Goal: Information Seeking & Learning: Learn about a topic

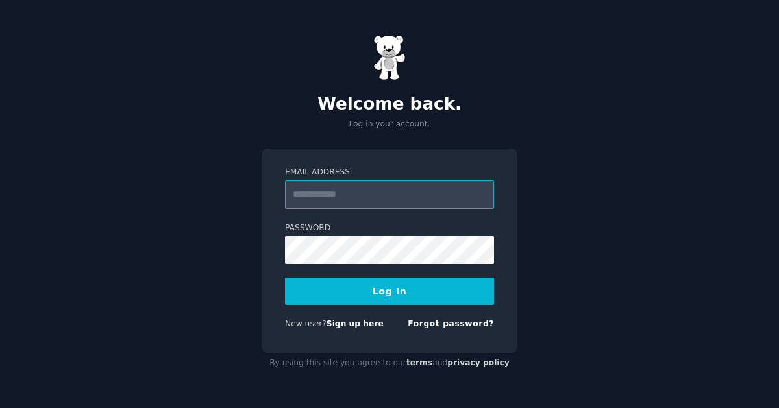
click at [285, 180] on protonpass-control-3f33 at bounding box center [285, 180] width 0 height 0
type input "**********"
click at [360, 297] on button "Log In" at bounding box center [389, 291] width 209 height 27
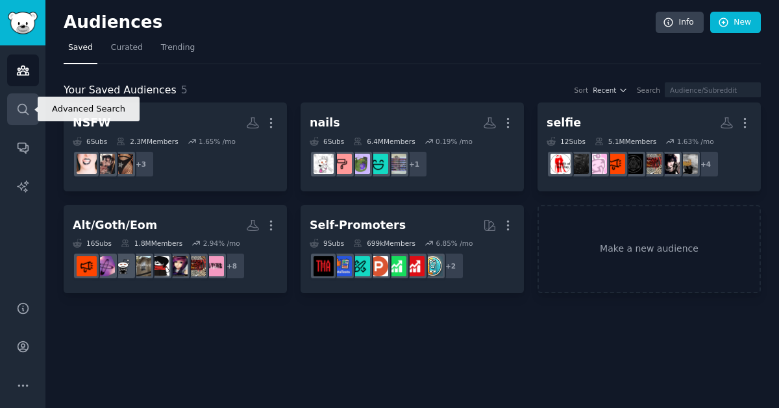
click at [19, 107] on icon "Sidebar" at bounding box center [23, 110] width 14 height 14
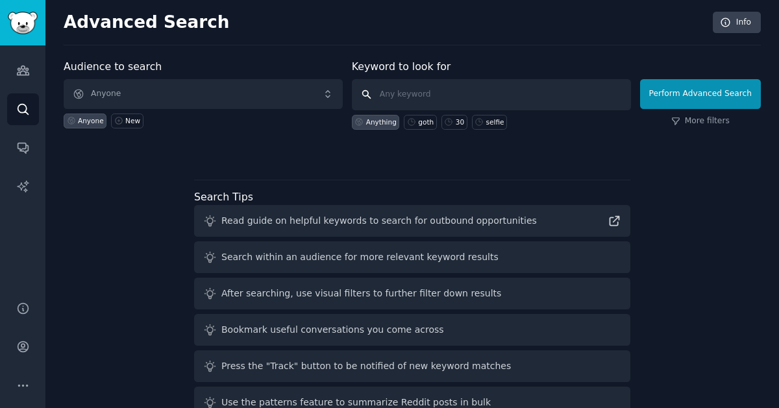
click at [400, 84] on input "text" at bounding box center [491, 94] width 279 height 31
type input "gonemild"
type input "GoneMild!"
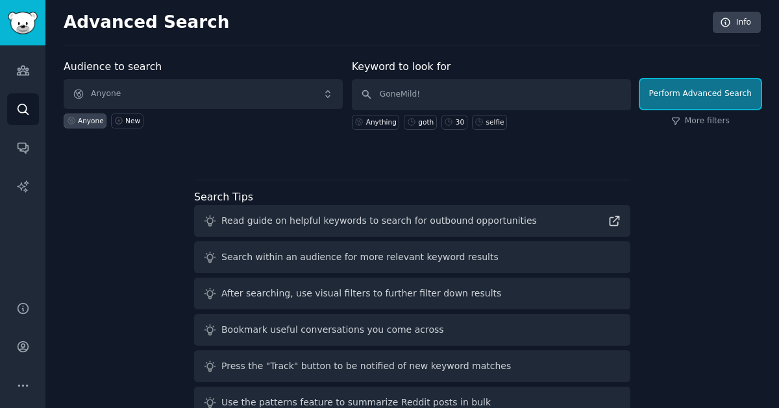
click at [689, 97] on button "Perform Advanced Search" at bounding box center [700, 94] width 121 height 30
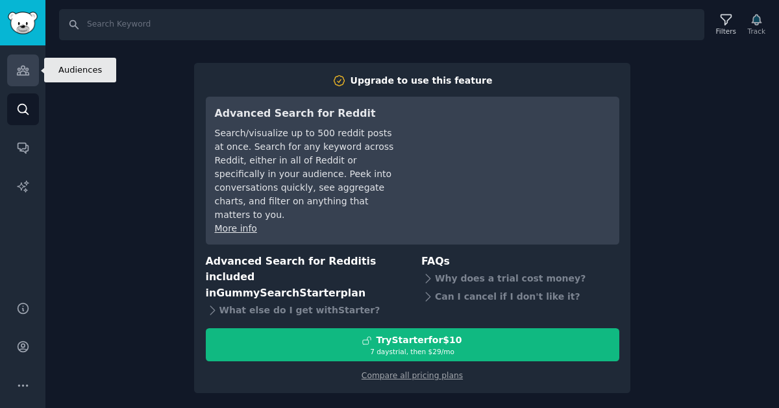
click at [27, 67] on icon "Sidebar" at bounding box center [23, 71] width 14 height 14
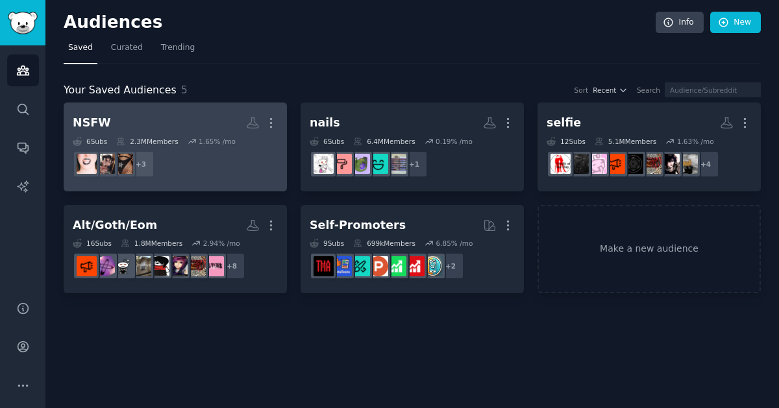
click at [219, 168] on dd "r/GothsGW, r/GothGirls_NSFW, r/spookyGW + 3" at bounding box center [175, 164] width 205 height 36
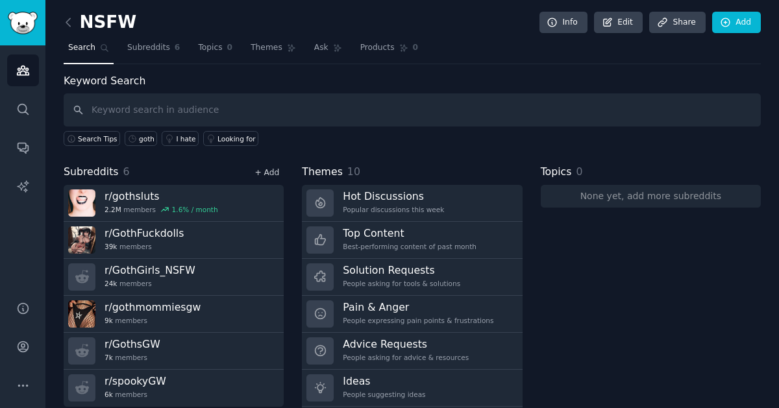
click at [270, 168] on link "+ Add" at bounding box center [267, 172] width 25 height 9
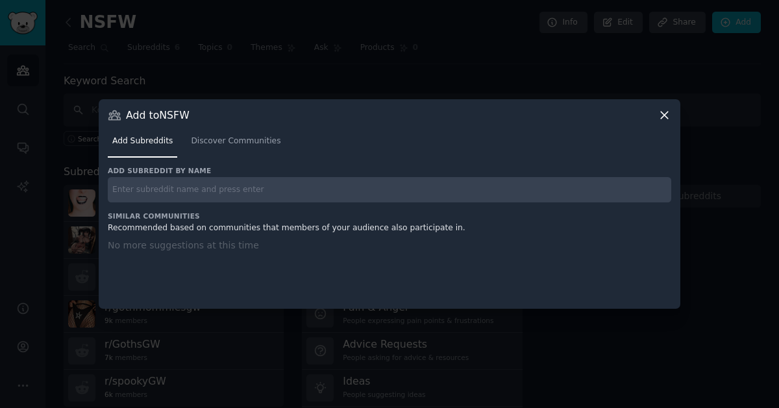
click at [223, 199] on input "text" at bounding box center [390, 189] width 564 height 25
type input "gonemild"
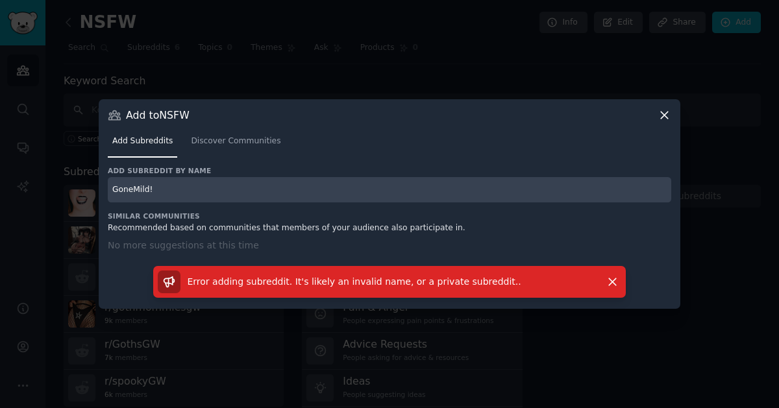
click at [182, 186] on input "GoneMild!" at bounding box center [390, 189] width 564 height 25
click at [179, 198] on input "r/[PERSON_NAME]!" at bounding box center [390, 189] width 564 height 25
type input "r/[PERSON_NAME]"
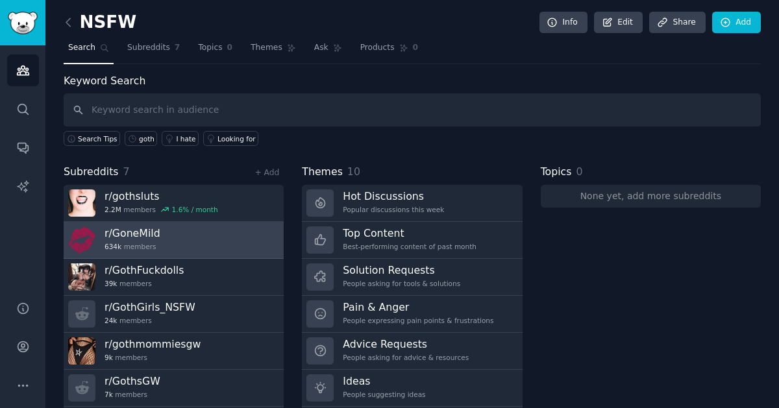
click at [150, 228] on h3 "r/ [PERSON_NAME]" at bounding box center [133, 234] width 56 height 14
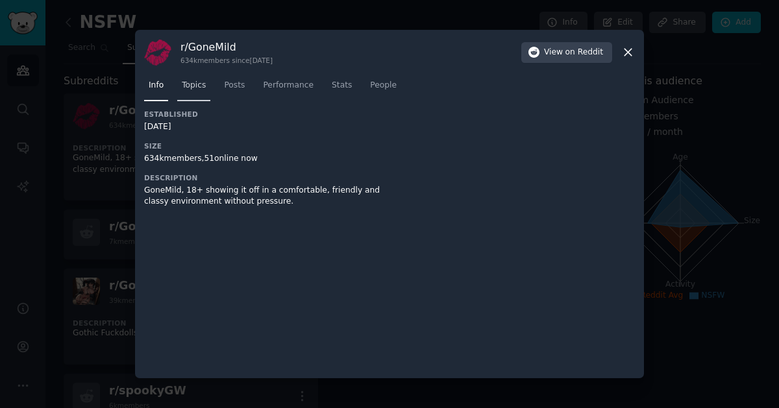
click at [206, 86] on link "Topics" at bounding box center [193, 88] width 33 height 27
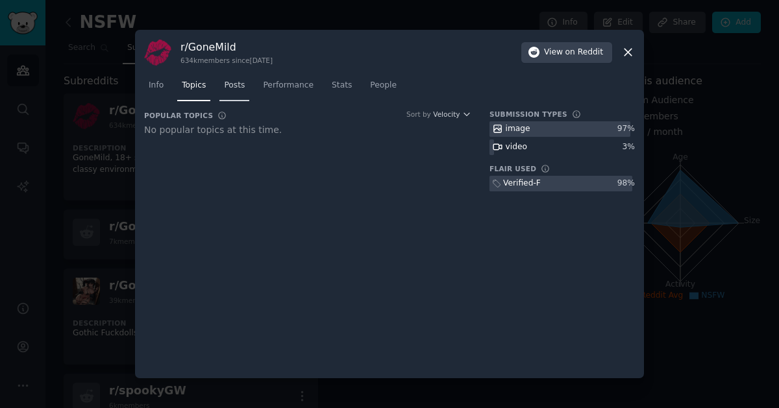
click at [234, 82] on span "Posts" at bounding box center [234, 86] width 21 height 12
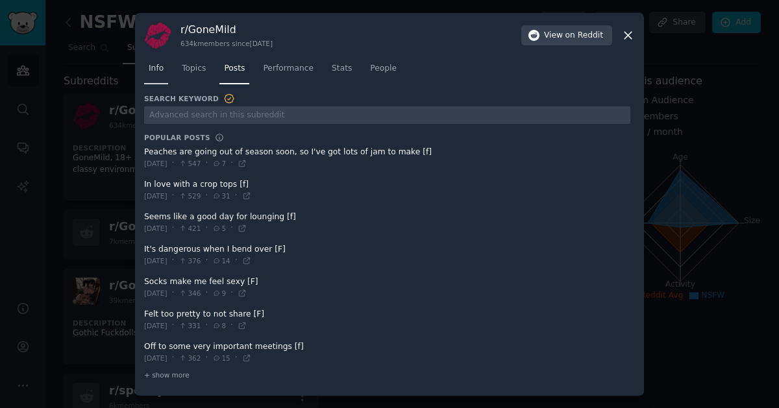
click at [149, 68] on span "Info" at bounding box center [156, 69] width 15 height 12
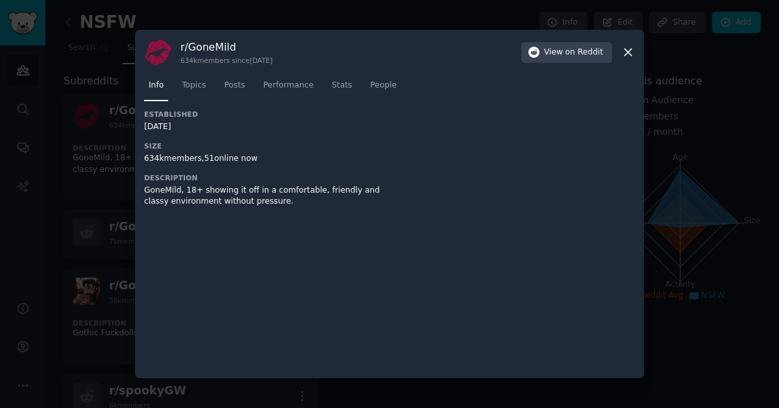
click at [631, 56] on icon at bounding box center [628, 52] width 14 height 14
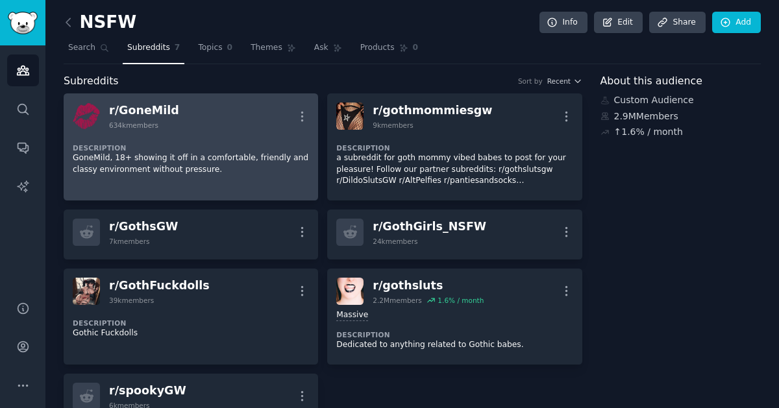
click at [230, 135] on div "Description GoneMild, 18+ showing it off in a comfortable, friendly and classy …" at bounding box center [191, 155] width 236 height 50
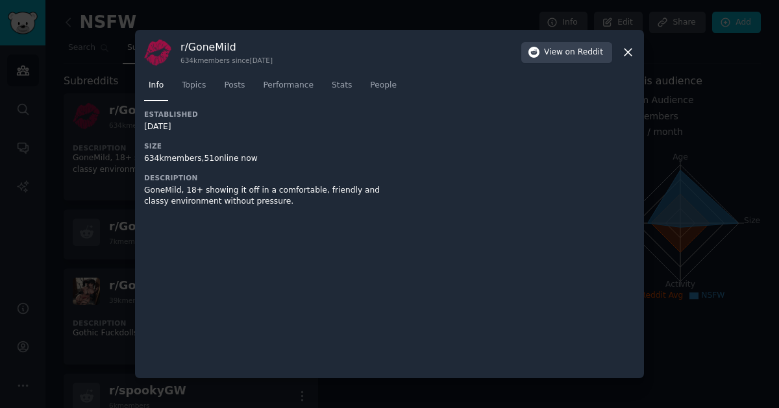
click at [81, 164] on div at bounding box center [389, 204] width 779 height 408
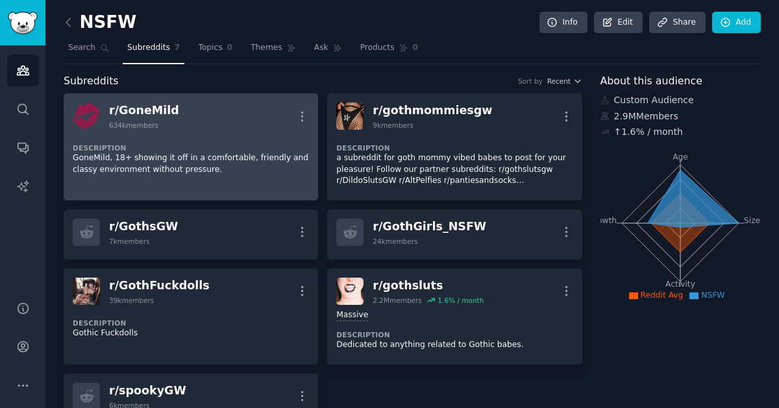
click at [238, 164] on p "GoneMild, 18+ showing it off in a comfortable, friendly and classy environment …" at bounding box center [191, 164] width 236 height 23
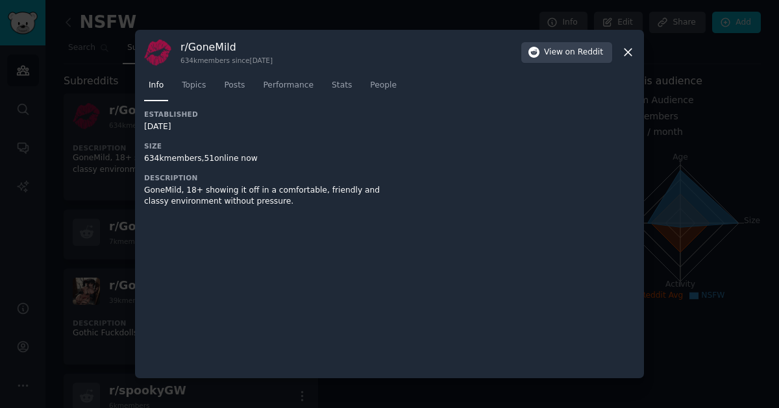
click at [77, 178] on div at bounding box center [389, 204] width 779 height 408
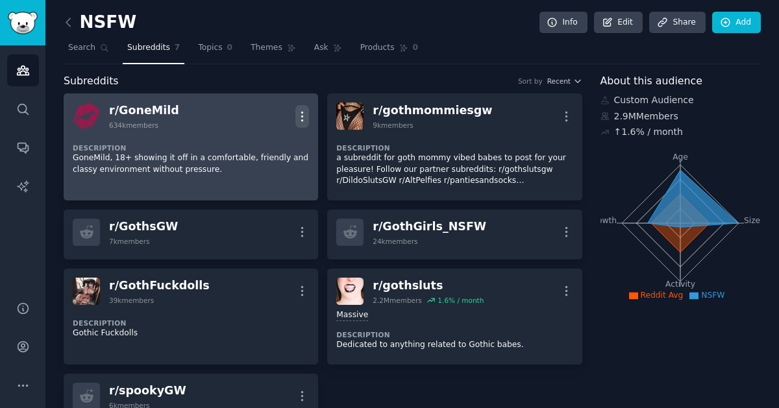
click at [302, 119] on icon "button" at bounding box center [302, 116] width 1 height 9
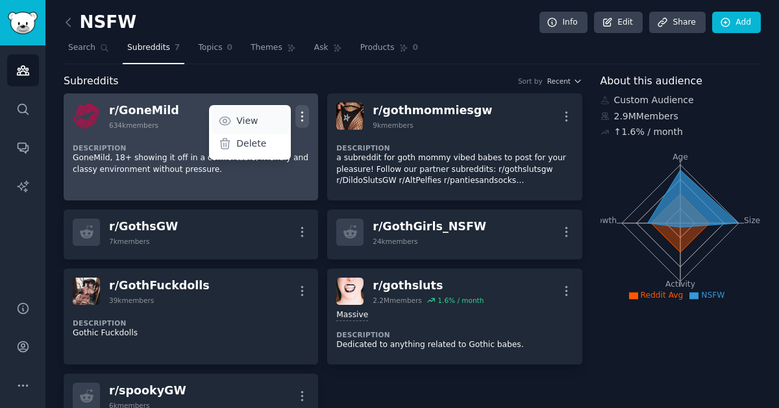
click at [267, 117] on link "View" at bounding box center [250, 120] width 77 height 27
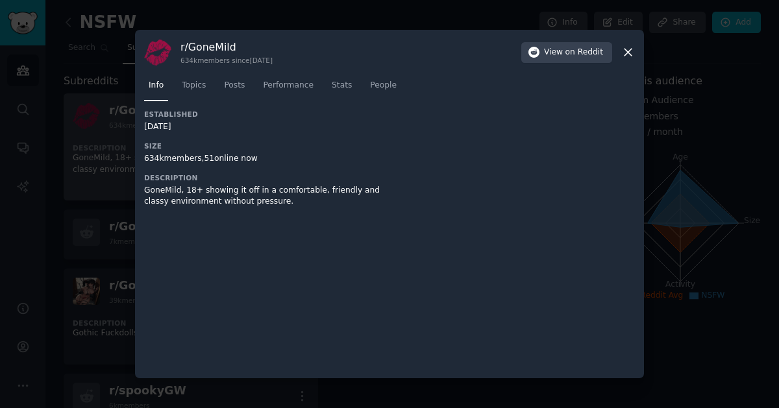
click at [740, 144] on div at bounding box center [389, 204] width 779 height 408
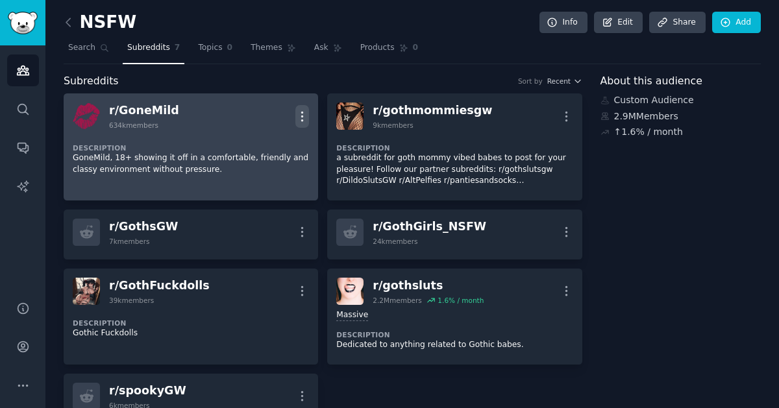
click at [304, 116] on icon "button" at bounding box center [302, 117] width 14 height 14
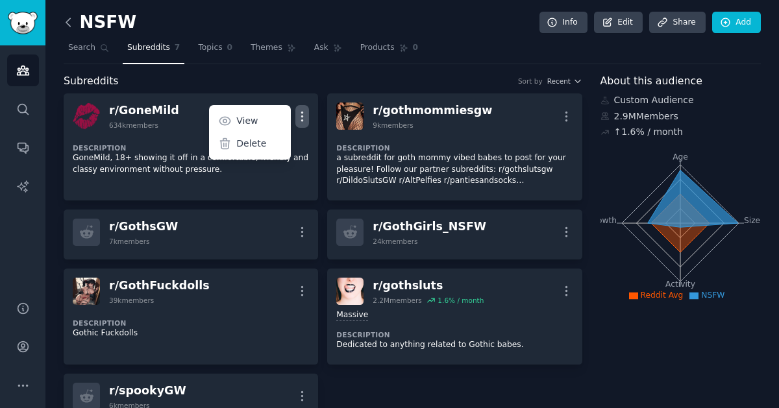
click at [67, 24] on icon at bounding box center [69, 23] width 14 height 14
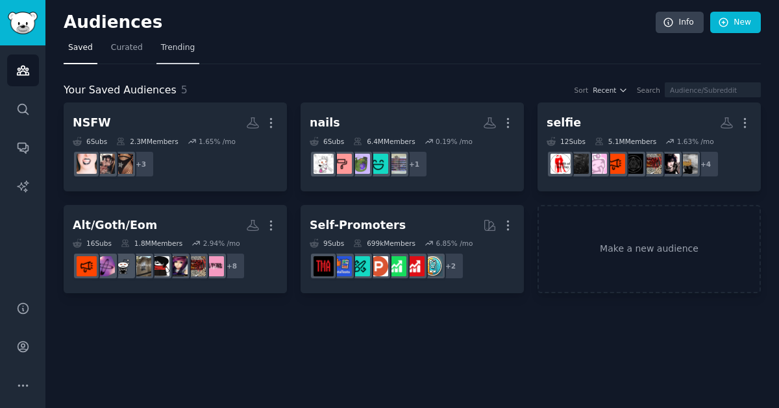
click at [166, 59] on link "Trending" at bounding box center [177, 51] width 43 height 27
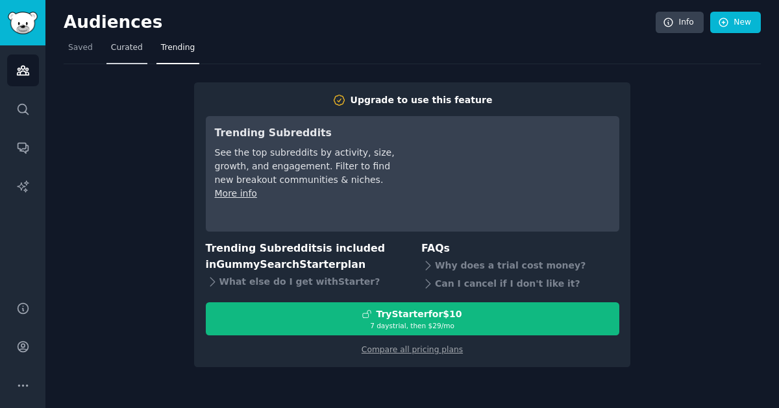
click at [114, 47] on span "Curated" at bounding box center [127, 48] width 32 height 12
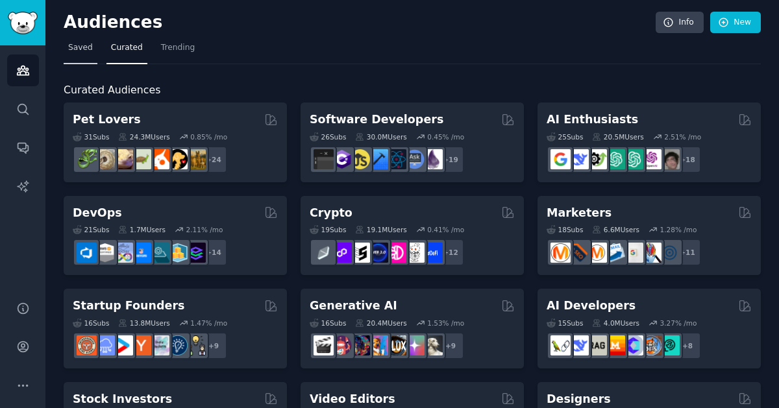
click at [80, 46] on span "Saved" at bounding box center [80, 48] width 25 height 12
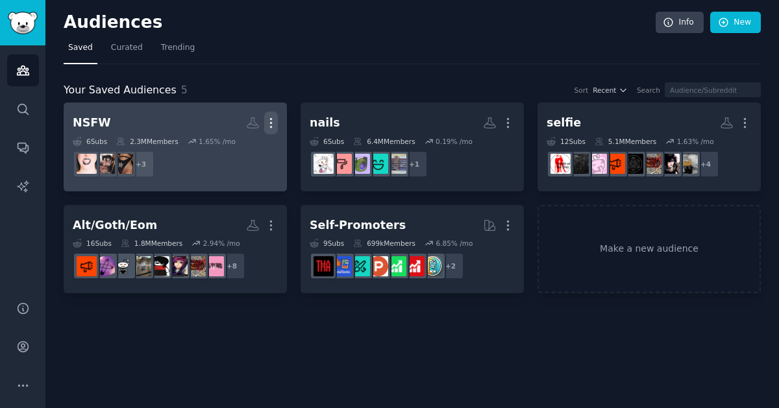
click at [275, 121] on icon "button" at bounding box center [271, 123] width 14 height 14
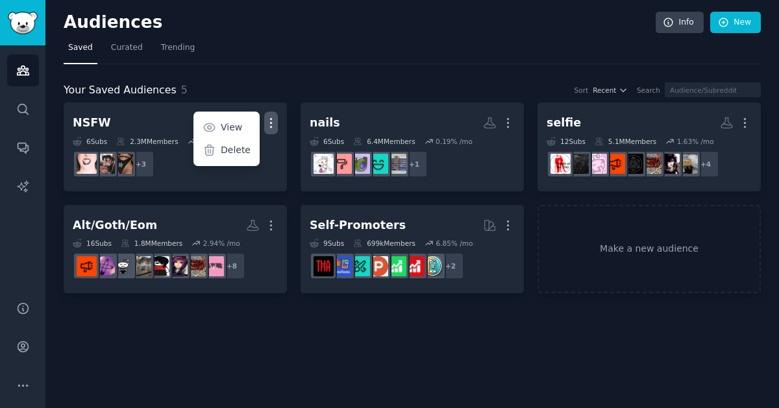
click at [258, 314] on div "Audiences Info New Saved Curated Trending Your Saved Audiences 5 Sort Recent Se…" at bounding box center [412, 204] width 734 height 408
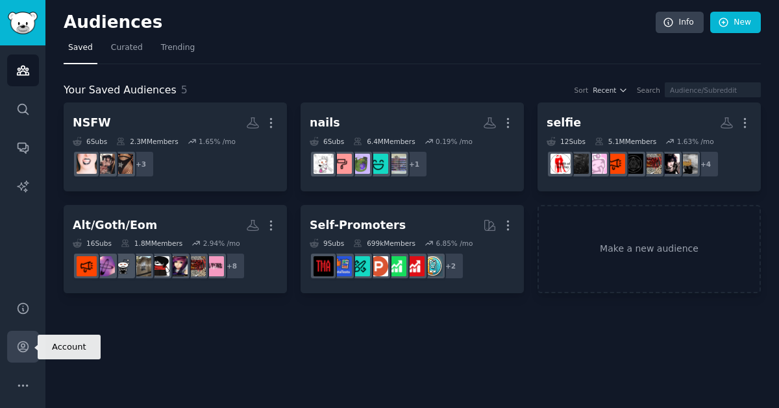
click at [27, 343] on icon "Sidebar" at bounding box center [23, 347] width 10 height 10
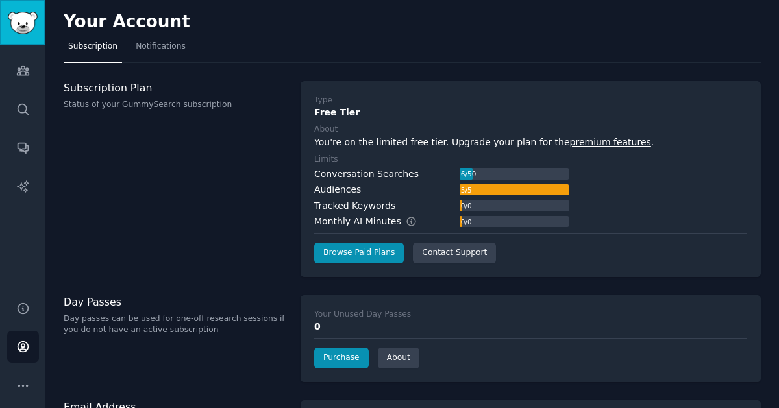
click at [19, 14] on img "Sidebar" at bounding box center [23, 23] width 30 height 23
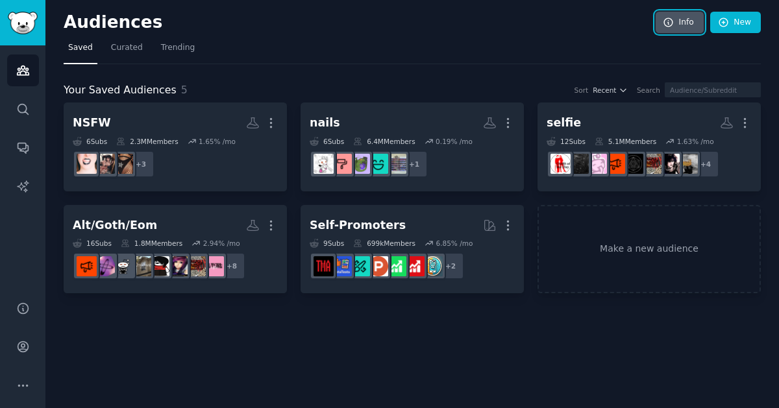
click at [675, 17] on icon at bounding box center [669, 23] width 12 height 12
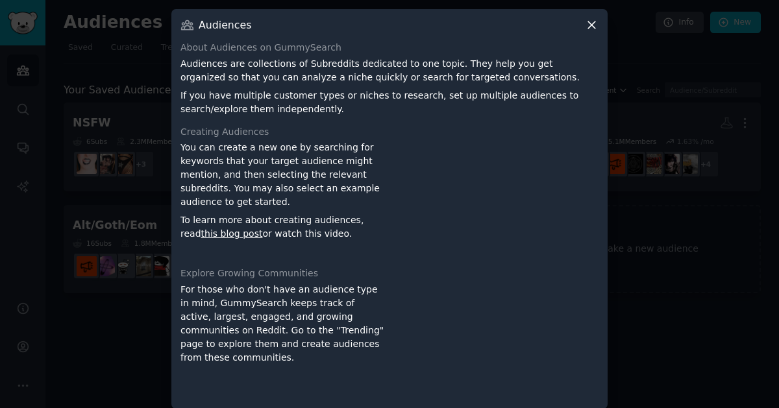
click at [589, 26] on icon at bounding box center [591, 24] width 7 height 7
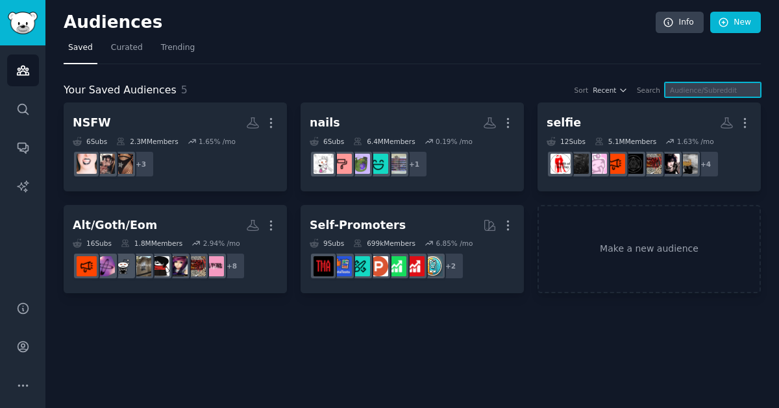
click at [721, 95] on input "text" at bounding box center [713, 89] width 96 height 15
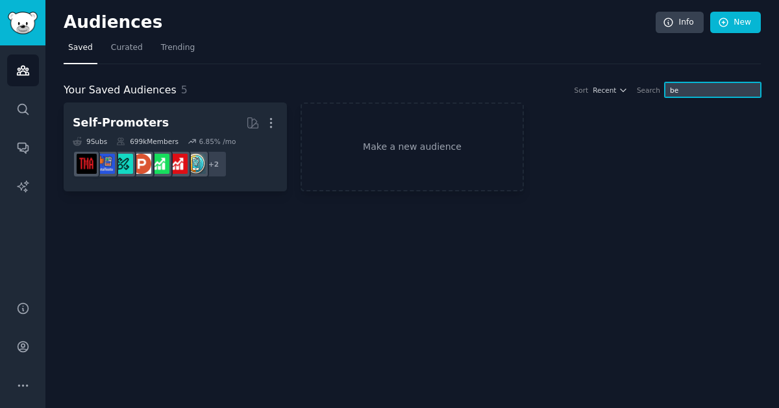
type input "b"
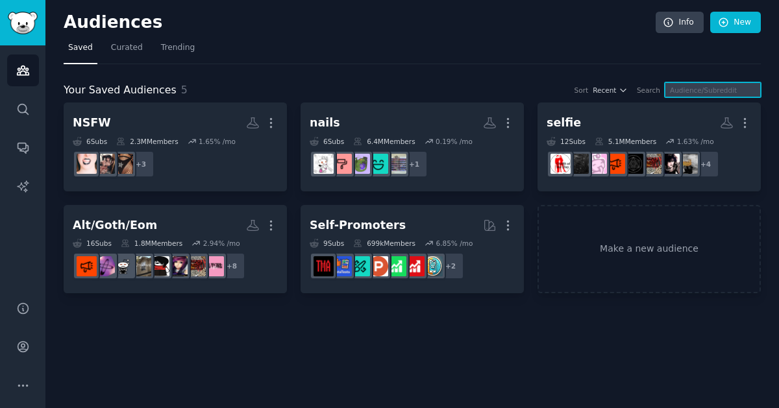
click at [682, 93] on input "text" at bounding box center [713, 89] width 96 height 15
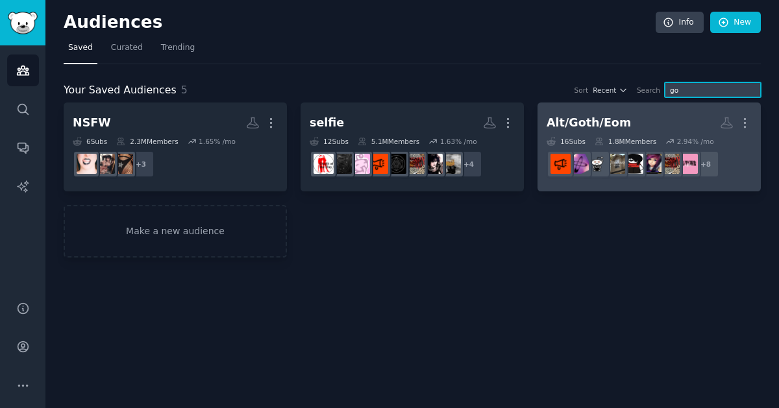
type input "g"
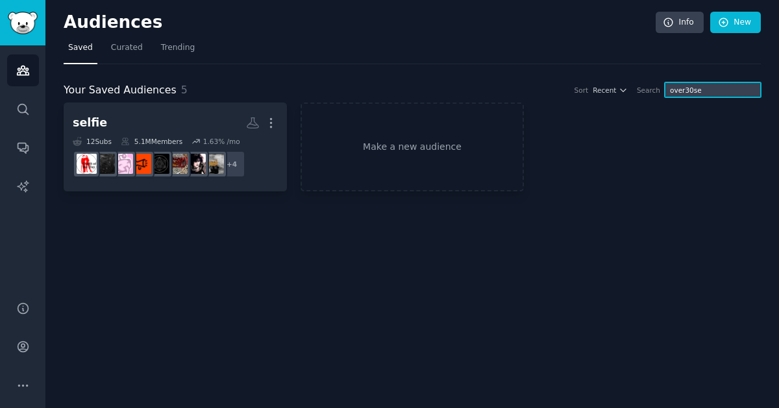
type input "over30sel"
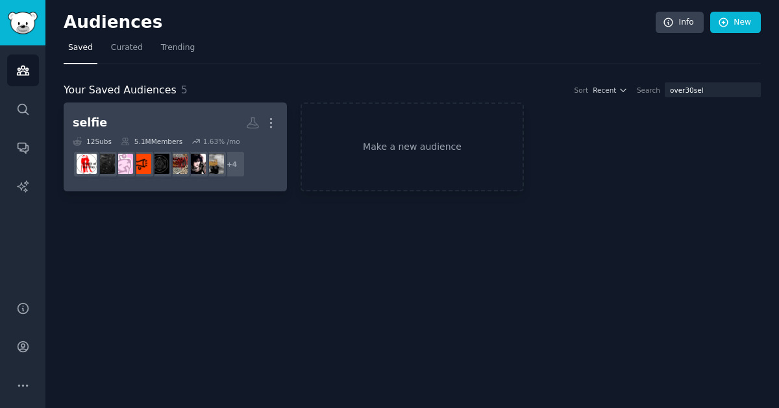
click at [180, 140] on div "12 Sub s 5.1M Members 1.63 % /mo" at bounding box center [175, 141] width 205 height 9
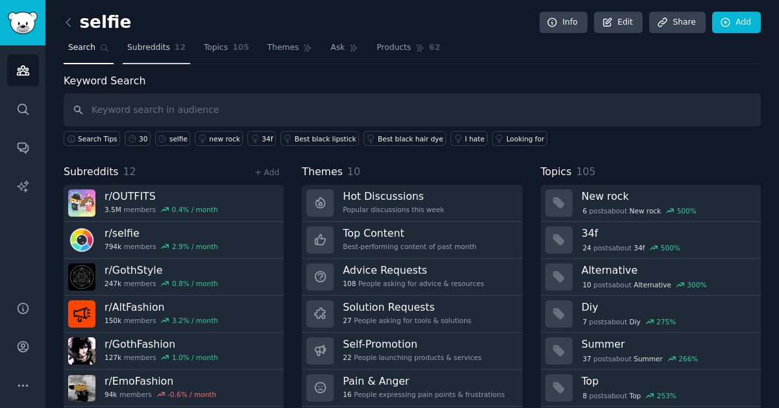
click at [136, 48] on span "Subreddits" at bounding box center [148, 48] width 43 height 12
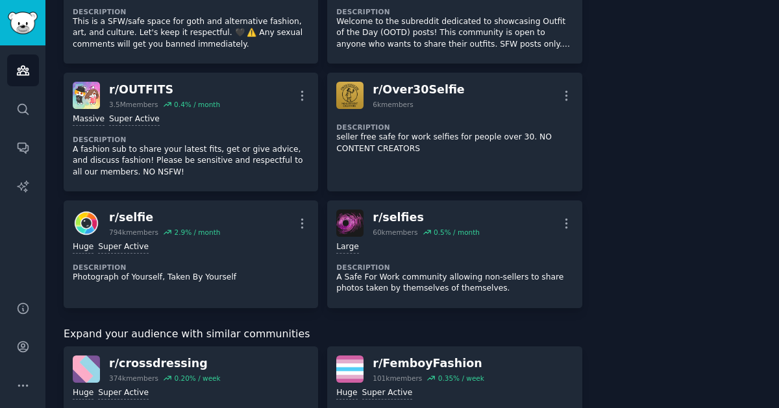
scroll to position [536, 0]
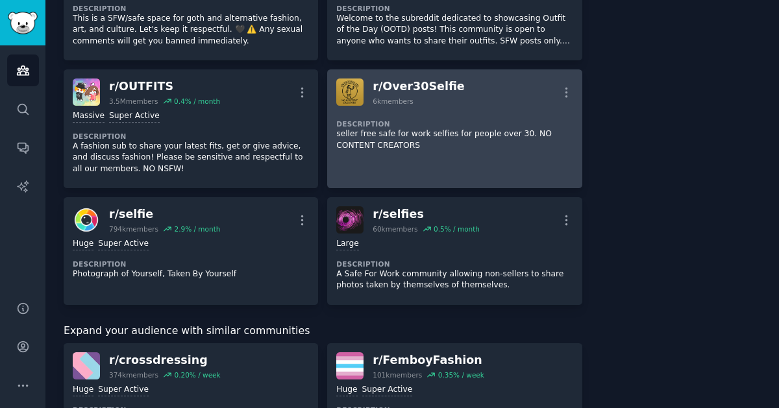
click at [358, 131] on p "seller free safe for work selfies for people over 30. NO CONTENT CREATORS" at bounding box center [454, 140] width 236 height 23
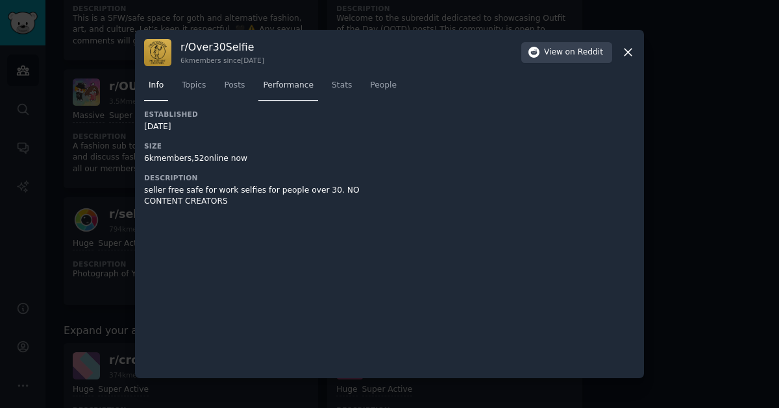
click at [266, 86] on span "Performance" at bounding box center [288, 86] width 51 height 12
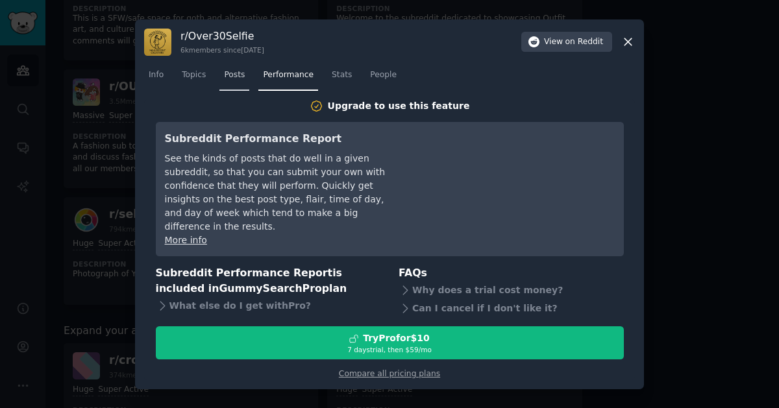
click at [224, 81] on span "Posts" at bounding box center [234, 75] width 21 height 12
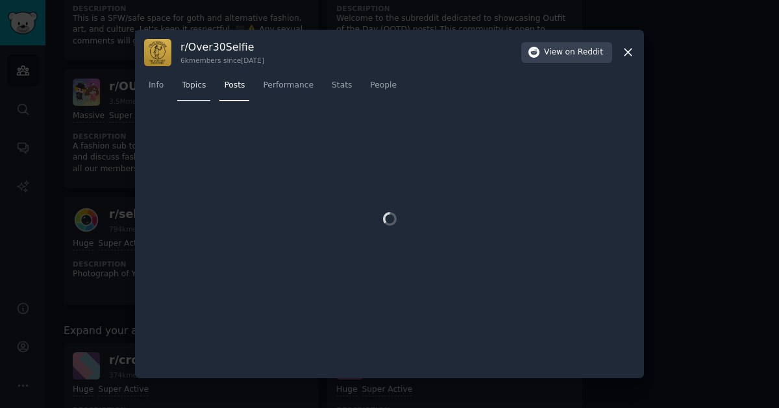
click at [192, 87] on span "Topics" at bounding box center [194, 86] width 24 height 12
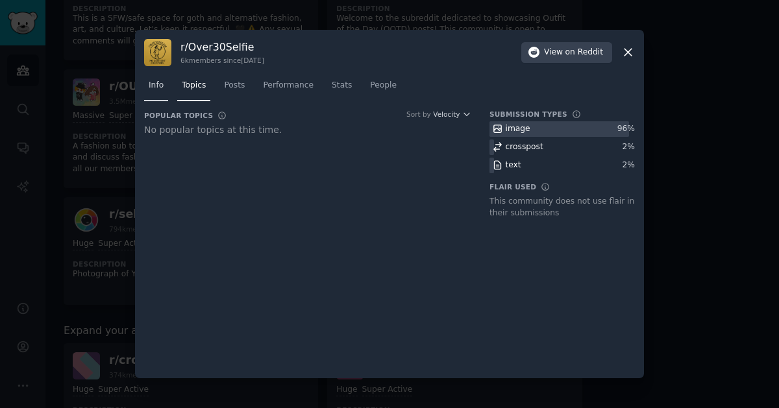
click at [159, 90] on span "Info" at bounding box center [156, 86] width 15 height 12
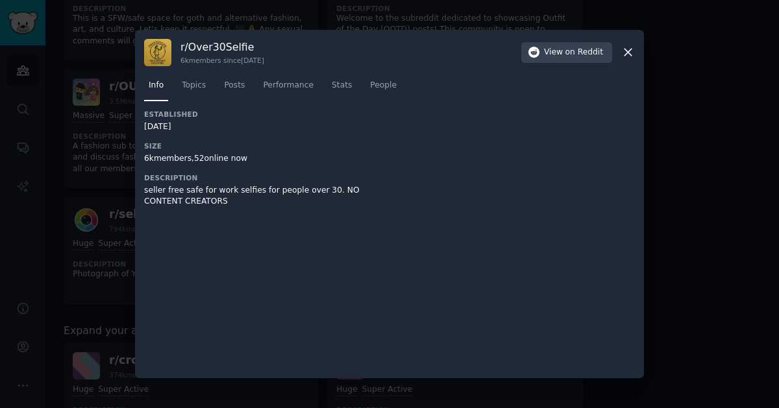
click at [656, 199] on div at bounding box center [389, 204] width 779 height 408
click at [103, 50] on div at bounding box center [389, 204] width 779 height 408
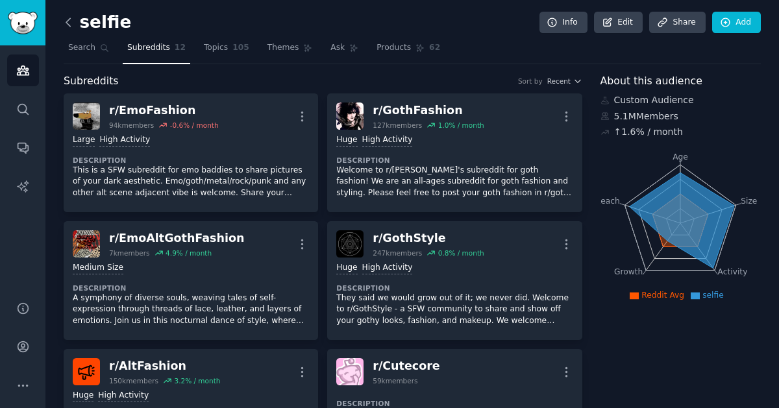
click at [71, 27] on icon at bounding box center [69, 23] width 14 height 14
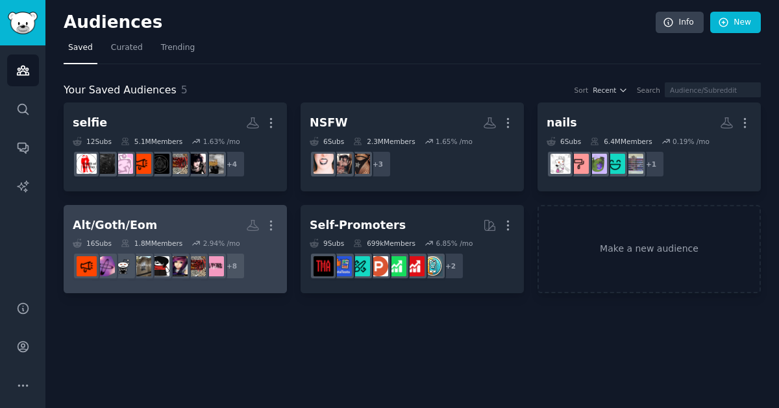
click at [184, 225] on h2 "Alt/Goth/Eom More" at bounding box center [175, 225] width 205 height 23
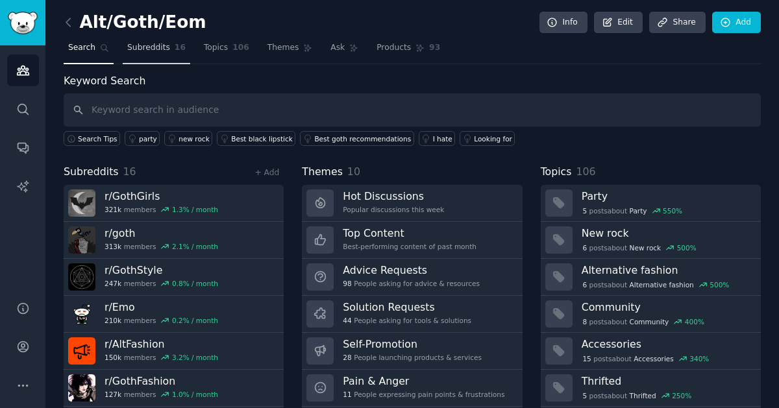
click at [171, 58] on link "Subreddits 16" at bounding box center [157, 51] width 68 height 27
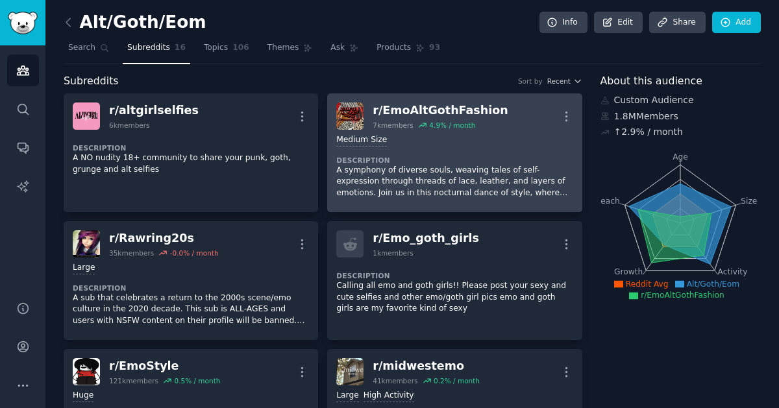
click at [369, 166] on p "A symphony of diverse souls, weaving tales of self-expression through threads o…" at bounding box center [454, 182] width 236 height 34
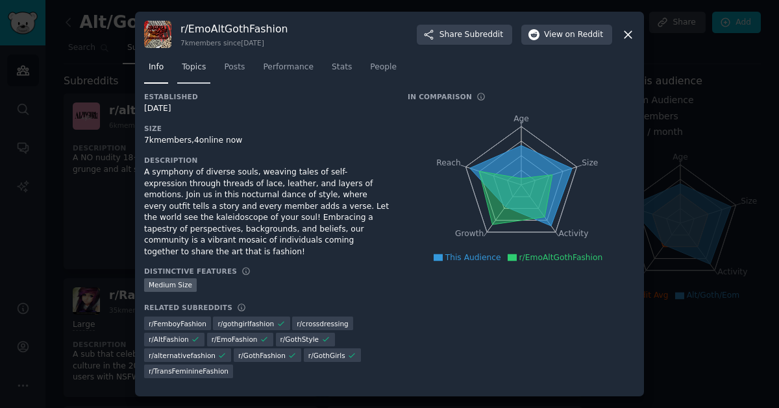
click at [186, 73] on span "Topics" at bounding box center [194, 68] width 24 height 12
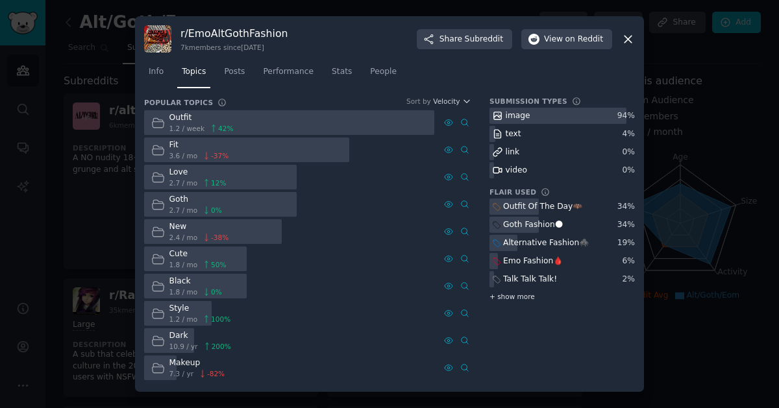
click at [521, 297] on span "+ show more" at bounding box center [512, 296] width 45 height 9
click at [227, 77] on span "Posts" at bounding box center [234, 72] width 21 height 12
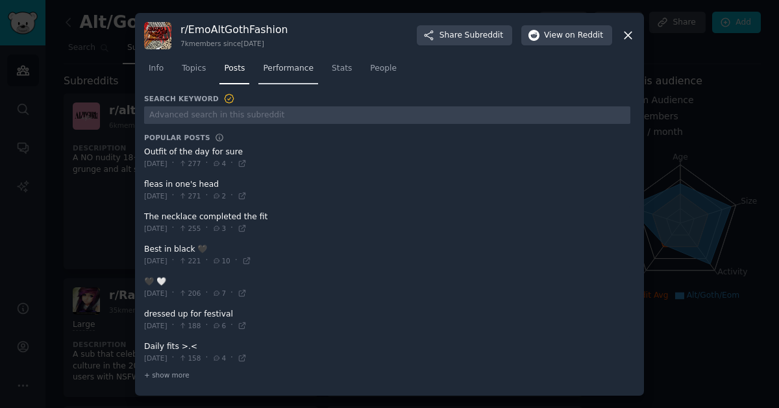
click at [295, 68] on span "Performance" at bounding box center [288, 69] width 51 height 12
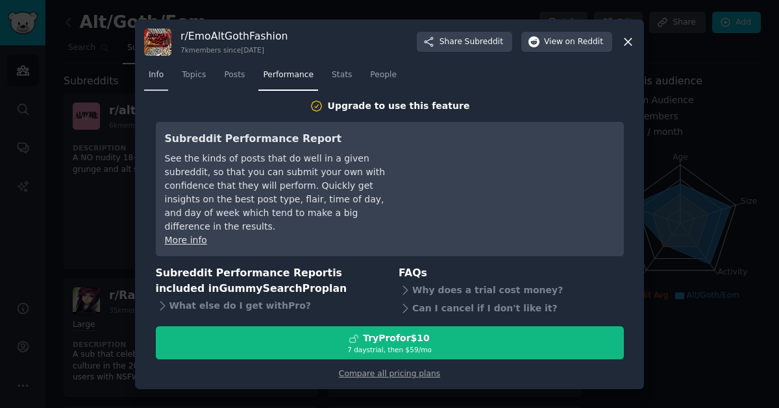
click at [164, 79] on link "Info" at bounding box center [156, 78] width 24 height 27
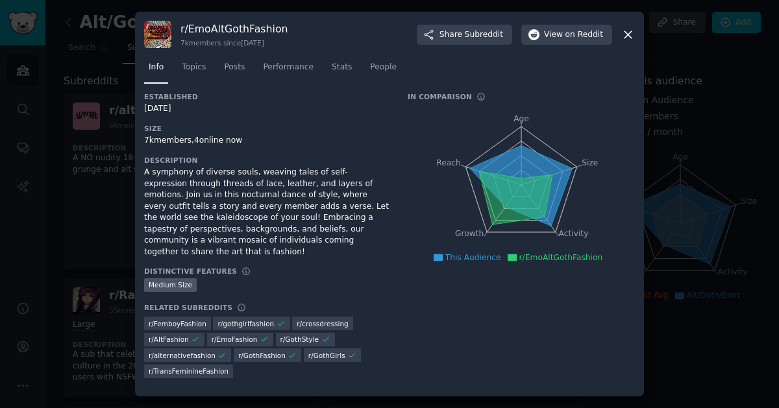
click at [627, 38] on icon at bounding box center [628, 34] width 7 height 7
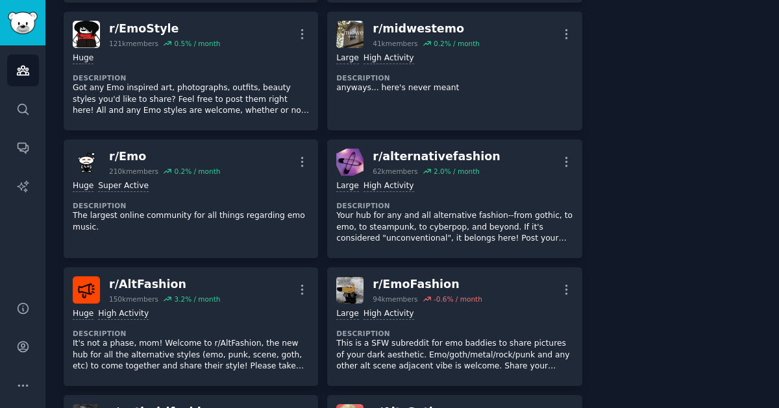
scroll to position [404, 0]
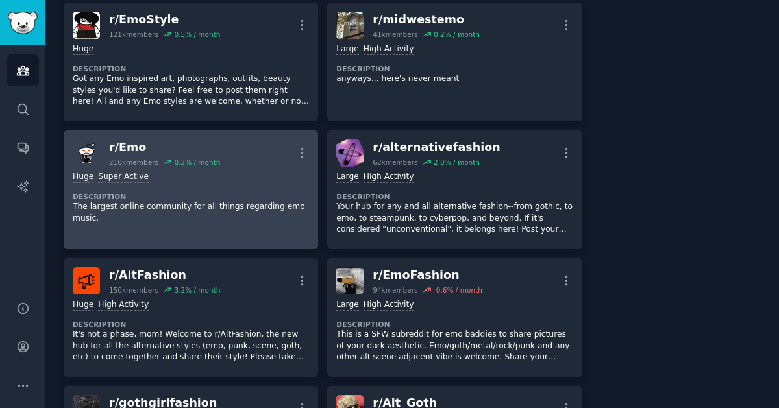
click at [227, 212] on link "r/ Emo 210k members 0.2 % / month More Huge Super Active Description The larges…" at bounding box center [191, 190] width 255 height 119
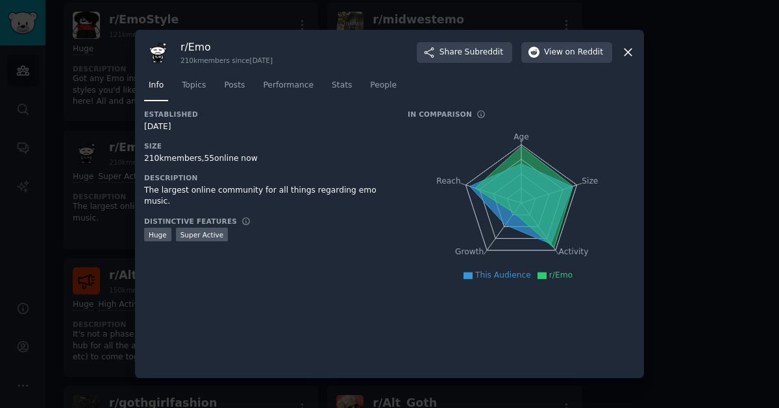
click at [665, 162] on div at bounding box center [389, 204] width 779 height 408
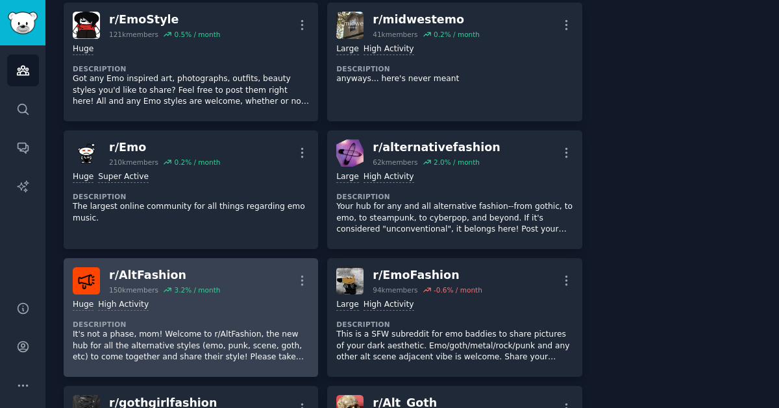
click at [247, 304] on div "Huge High Activity Description It's not a phase, mom! Welcome to r/AltFashion, …" at bounding box center [191, 331] width 236 height 73
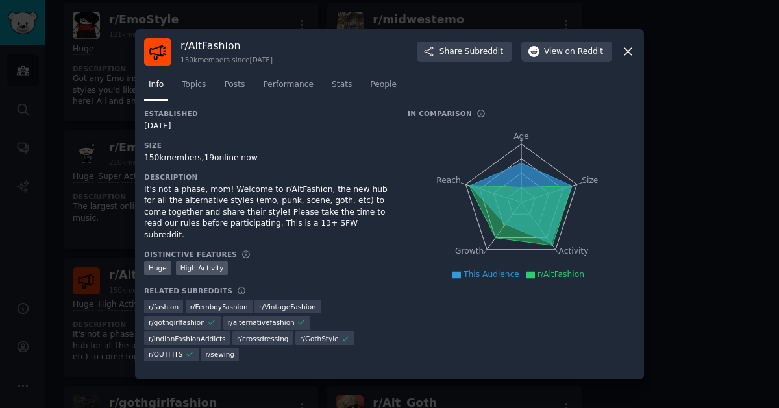
click at [677, 201] on div at bounding box center [389, 204] width 779 height 408
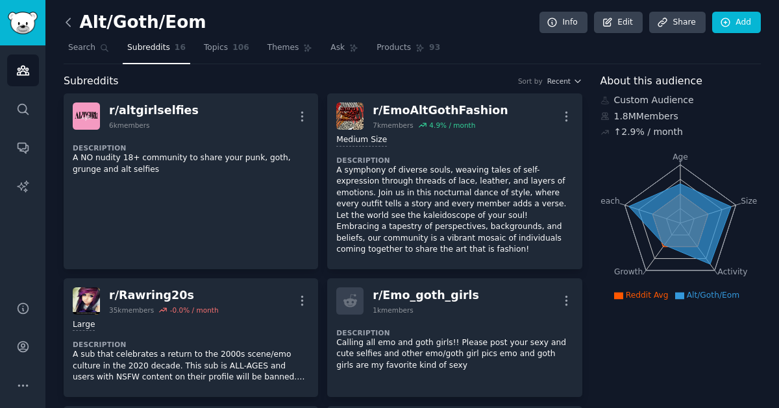
click at [68, 23] on icon at bounding box center [68, 22] width 4 height 8
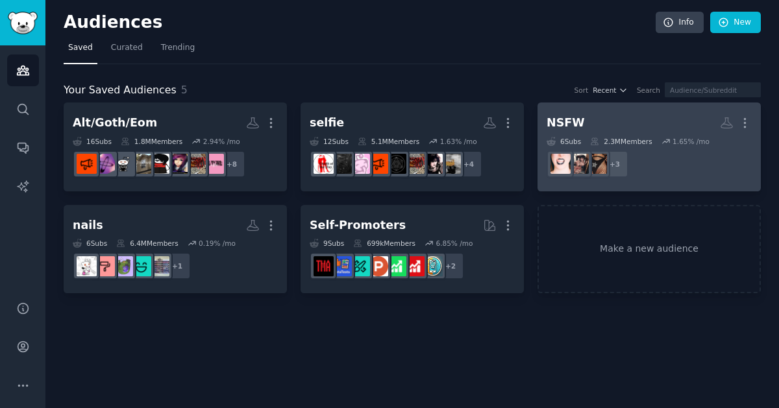
click at [704, 156] on dd "+ 3" at bounding box center [649, 164] width 205 height 36
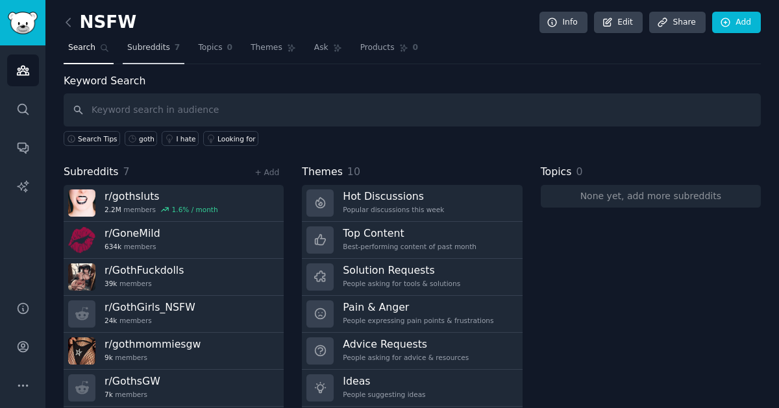
click at [140, 47] on span "Subreddits" at bounding box center [148, 48] width 43 height 12
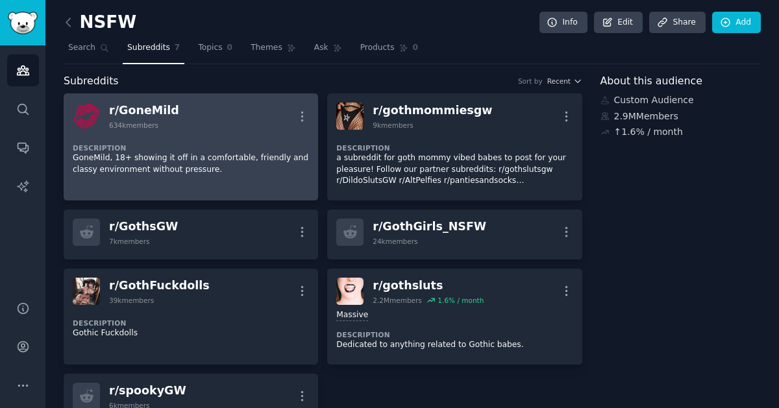
click at [208, 127] on div "r/ [PERSON_NAME] 634k members More" at bounding box center [191, 116] width 236 height 27
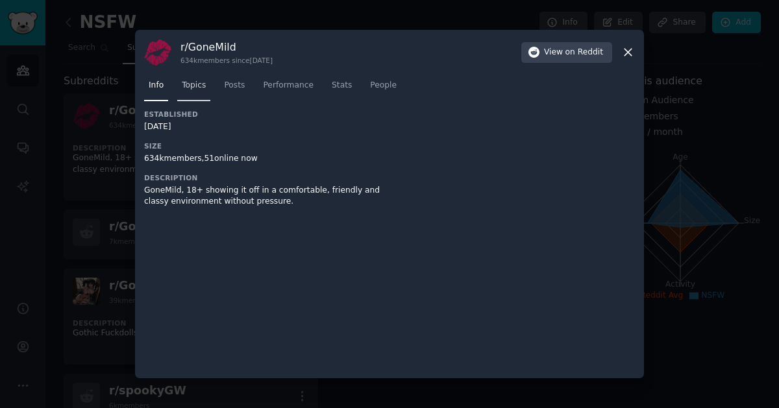
click at [195, 92] on link "Topics" at bounding box center [193, 88] width 33 height 27
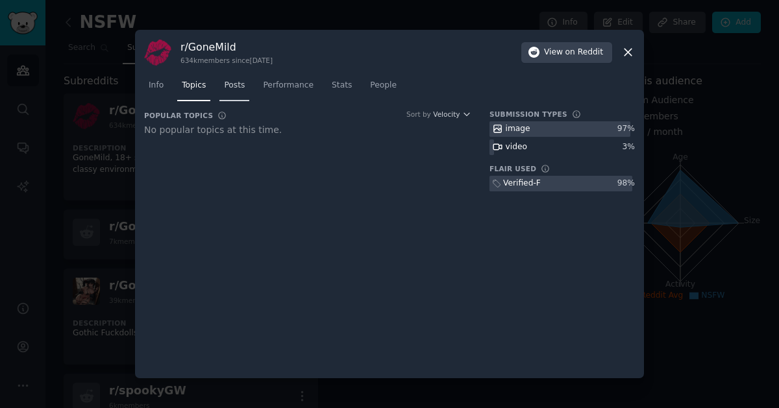
click at [238, 90] on span "Posts" at bounding box center [234, 86] width 21 height 12
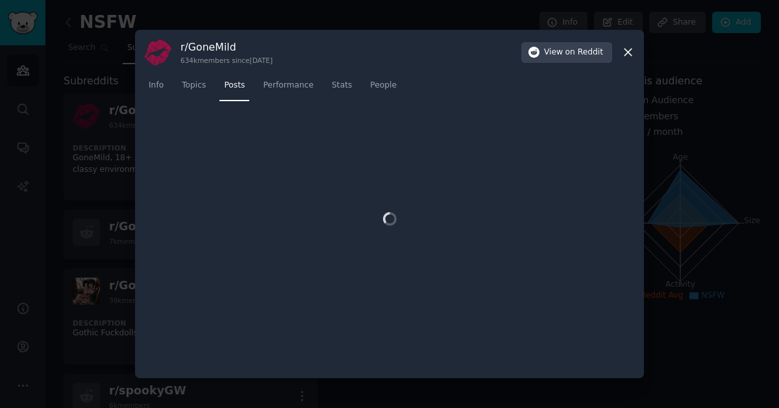
click at [629, 54] on icon at bounding box center [628, 52] width 7 height 7
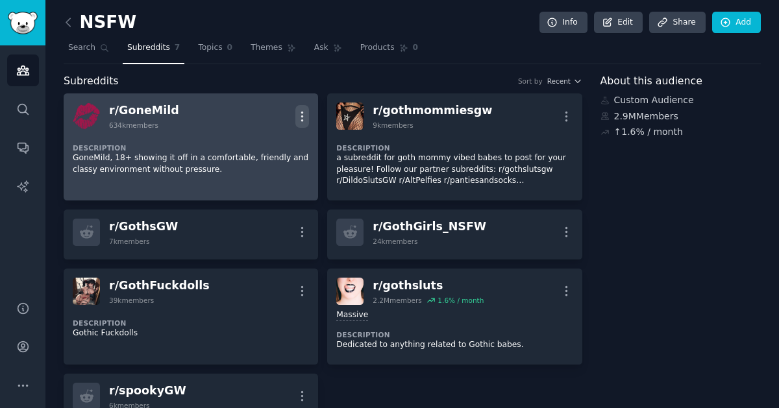
click at [297, 115] on icon "button" at bounding box center [302, 117] width 14 height 14
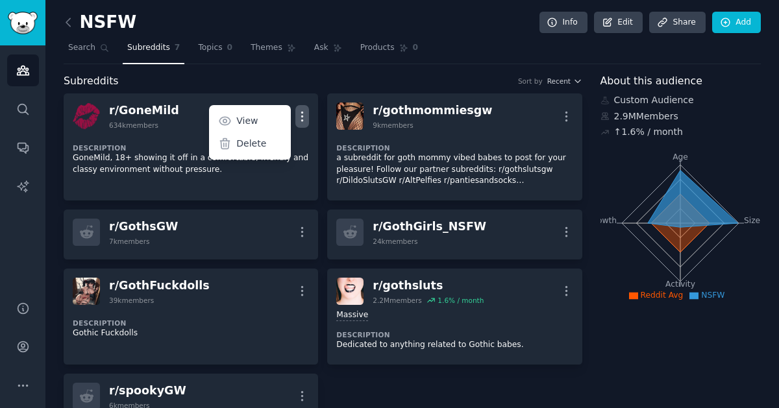
click at [273, 69] on div "NSFW Info Edit Share Add Search Subreddits 7 Topics 0 Themes Ask Products 0 Sub…" at bounding box center [412, 243] width 697 height 451
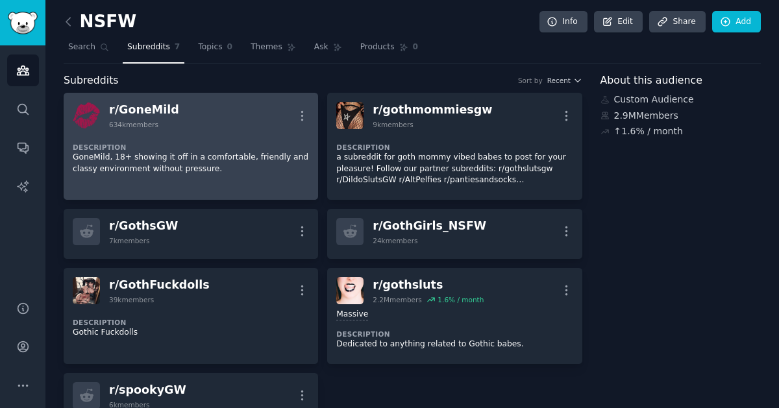
scroll to position [3, 0]
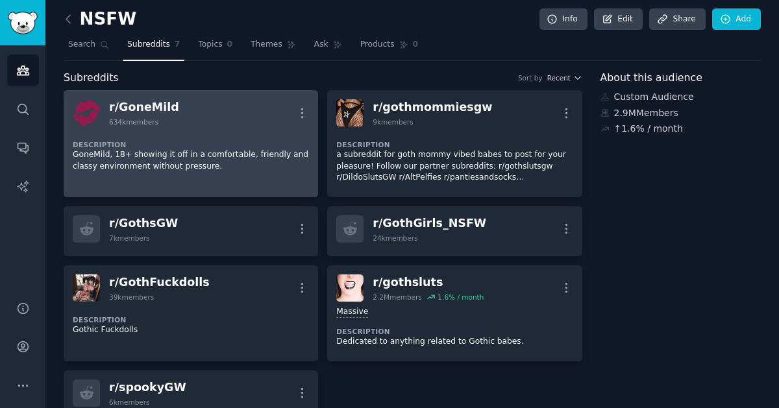
click at [253, 101] on div "r/ [PERSON_NAME] 634k members More" at bounding box center [191, 112] width 236 height 27
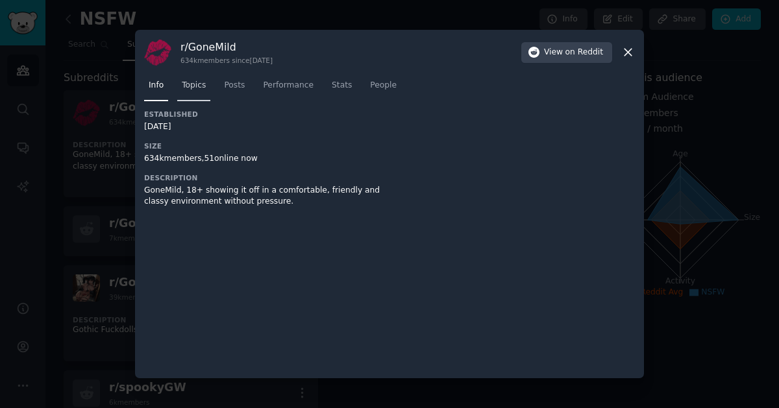
click at [182, 88] on span "Topics" at bounding box center [194, 86] width 24 height 12
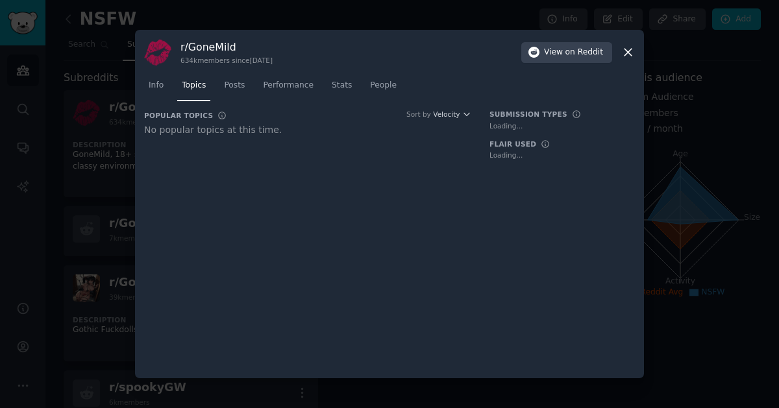
click at [140, 89] on div "r/ [PERSON_NAME] 634k members since [DATE] View on Reddit Info Topics Posts Per…" at bounding box center [389, 204] width 509 height 349
click at [157, 86] on span "Info" at bounding box center [156, 86] width 15 height 12
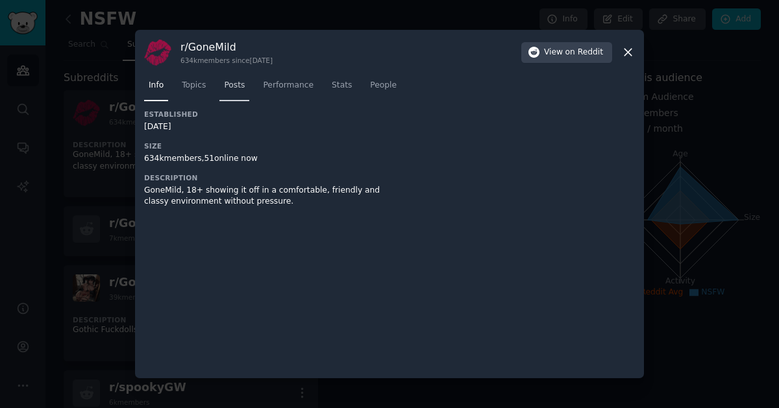
click at [237, 88] on span "Posts" at bounding box center [234, 86] width 21 height 12
